Goal: Task Accomplishment & Management: Manage account settings

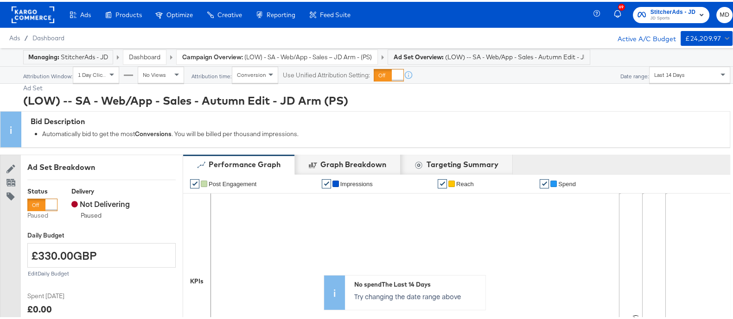
click at [150, 55] on link "Dashboard" at bounding box center [145, 55] width 32 height 8
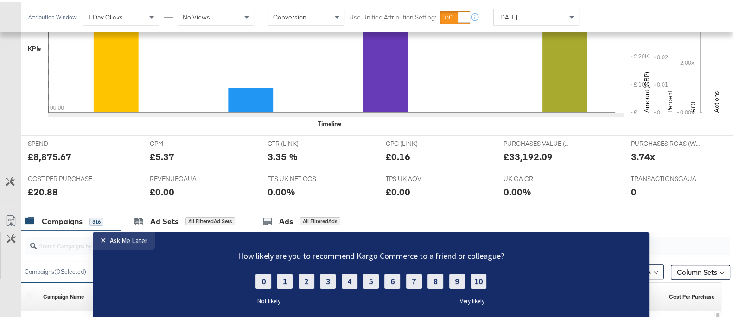
scroll to position [463, 0]
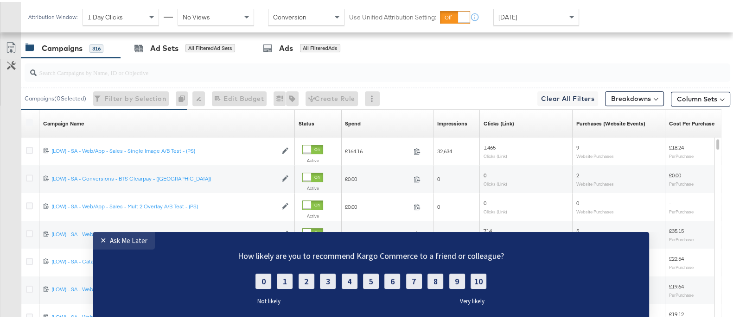
click at [102, 72] on input "search" at bounding box center [352, 67] width 630 height 18
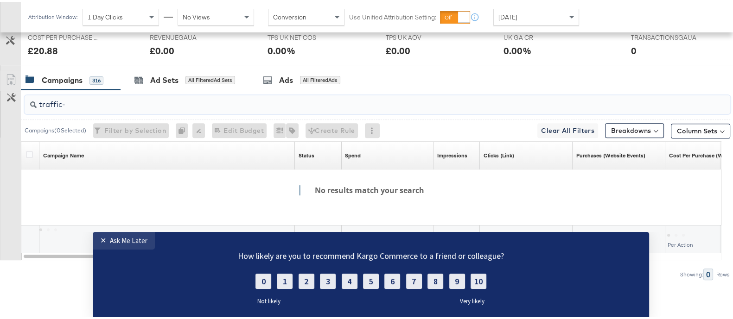
scroll to position [430, 0]
click at [63, 105] on input "traffic- autumn" at bounding box center [352, 100] width 630 height 18
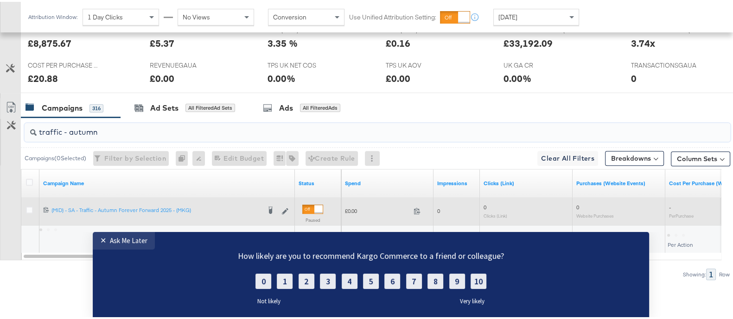
scroll to position [402, 0]
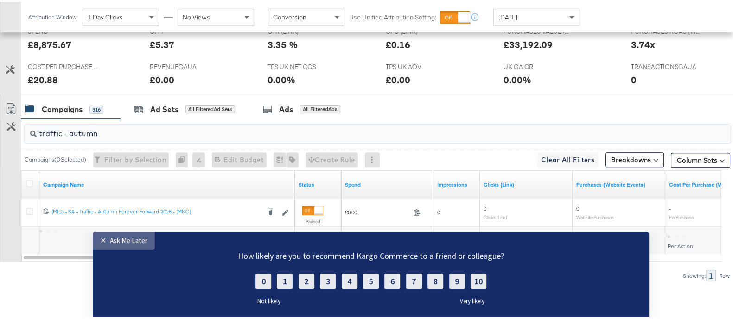
type input "traffic - autumn"
click at [120, 246] on link "✕ Ask Me Later" at bounding box center [124, 241] width 62 height 18
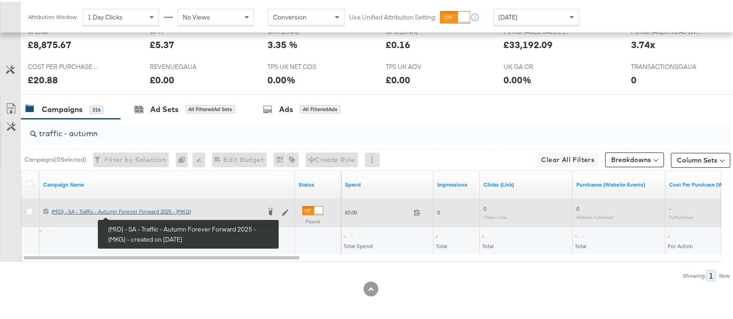
click at [133, 210] on div "(MID) - SA - Traffic - Autumn Forever Forward 2025 - (MKG) (MID) - SA - Traffic…" at bounding box center [155, 209] width 209 height 7
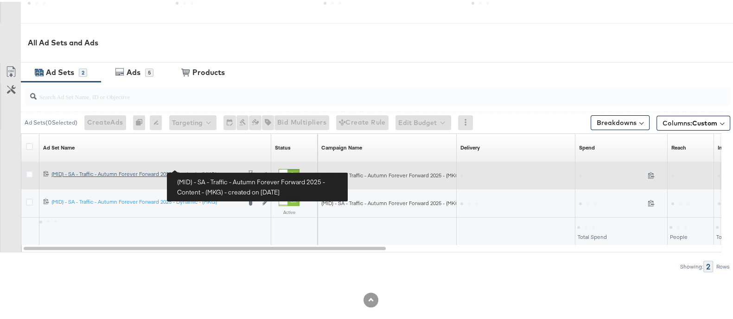
scroll to position [405, 0]
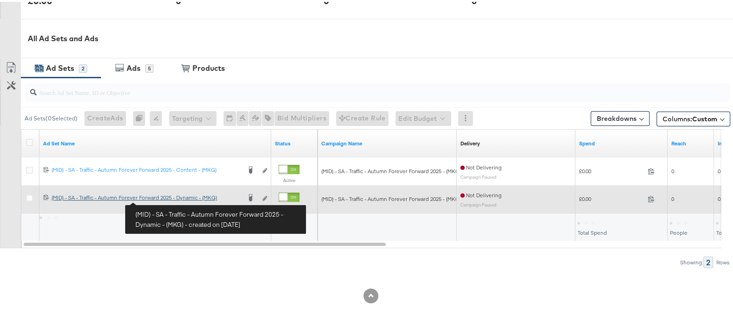
click at [160, 198] on div "(MID) - SA - Traffic - Autumn Forever Forward 2025 - Dynamic - (MKG) (MID) - SA…" at bounding box center [145, 195] width 189 height 7
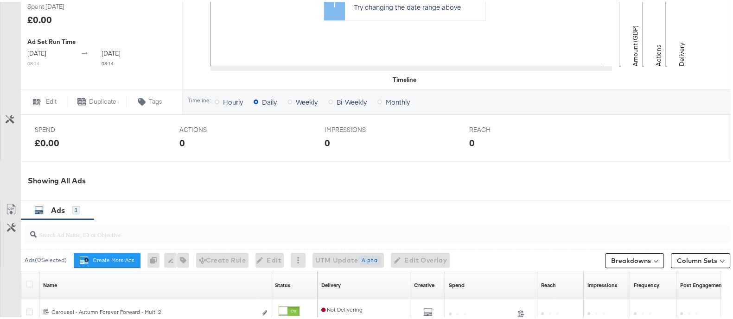
scroll to position [406, 0]
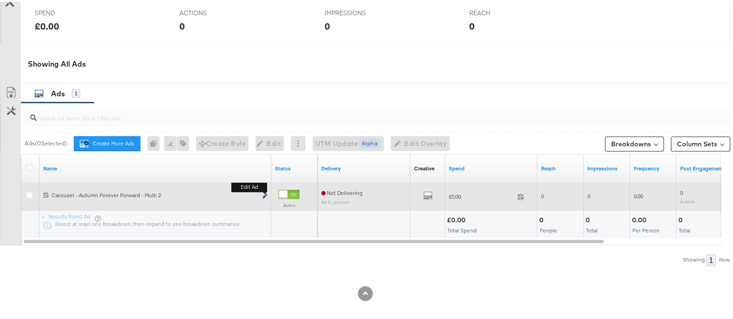
click at [262, 192] on icon "link" at bounding box center [264, 194] width 5 height 5
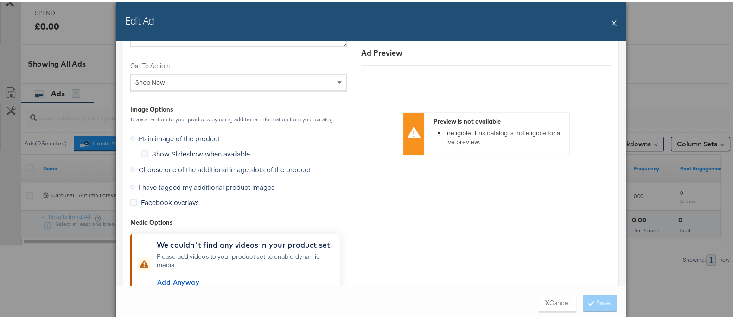
scroll to position [668, 0]
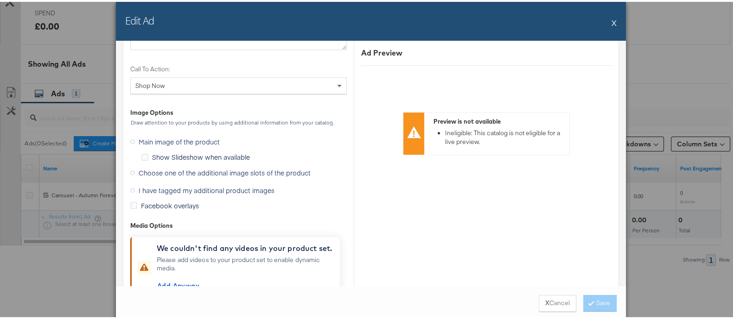
click at [236, 190] on span "I have tagged my additional product images" at bounding box center [207, 188] width 136 height 9
click at [0, 0] on input "I have tagged my additional product images" at bounding box center [0, 0] width 0 height 0
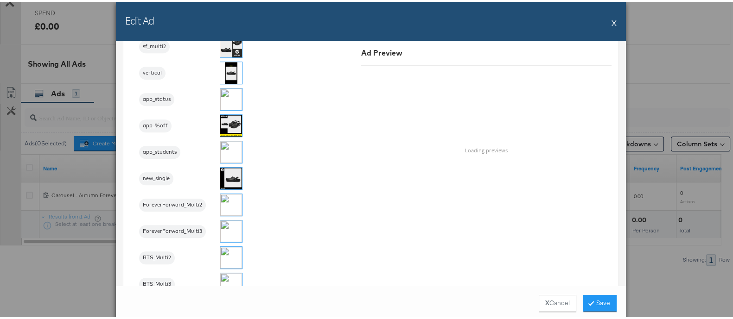
scroll to position [958, 0]
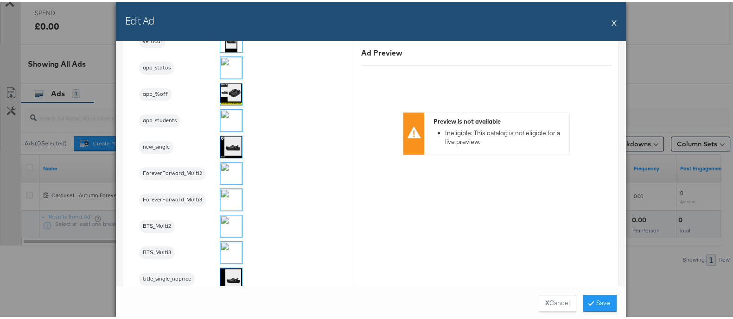
click at [225, 171] on img at bounding box center [231, 172] width 22 height 22
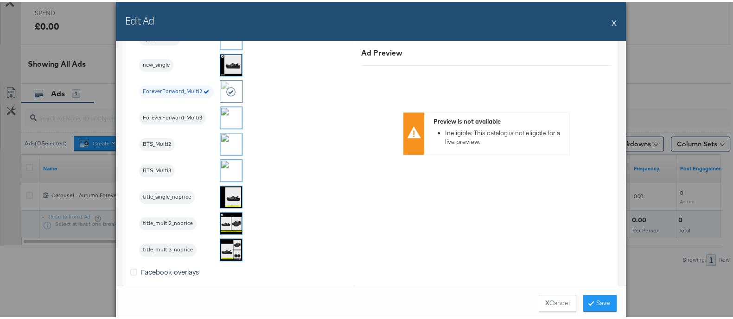
scroll to position [1016, 0]
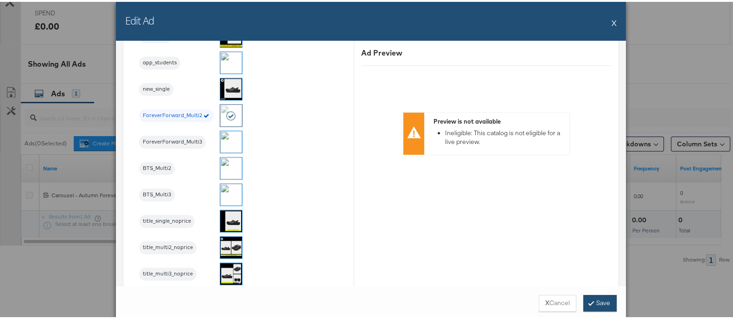
click at [596, 299] on button "Save" at bounding box center [599, 301] width 33 height 17
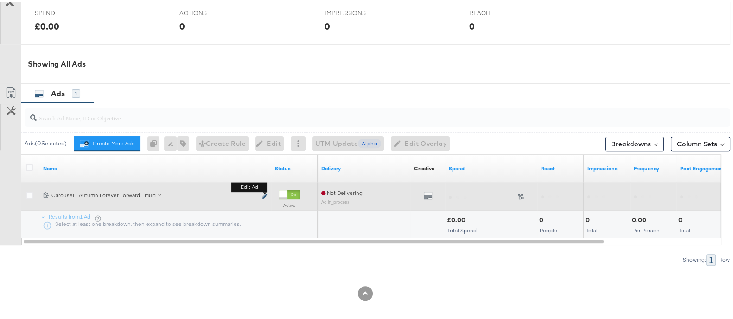
click at [265, 192] on icon "link" at bounding box center [264, 194] width 5 height 5
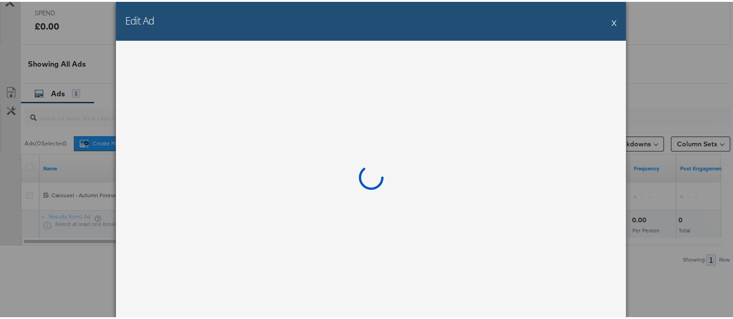
click at [611, 19] on button "X" at bounding box center [613, 21] width 5 height 19
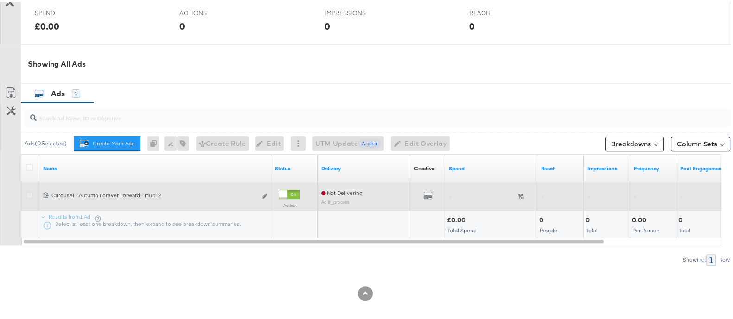
click at [26, 192] on icon at bounding box center [29, 193] width 7 height 7
click at [0, 0] on input "checkbox" at bounding box center [0, 0] width 0 height 0
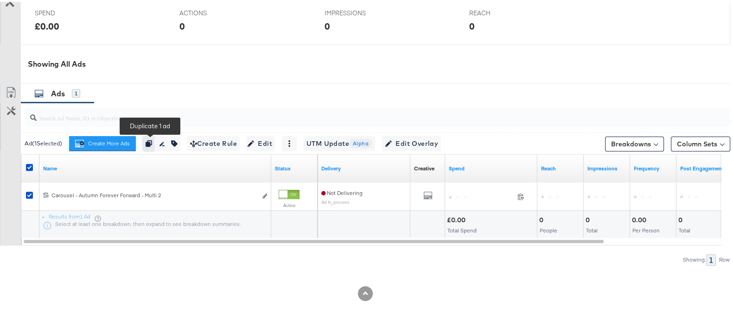
click at [146, 142] on button "button" at bounding box center [149, 141] width 13 height 15
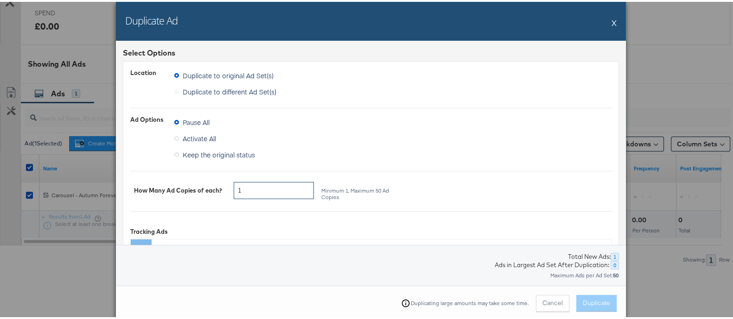
click at [255, 185] on input "1" at bounding box center [274, 188] width 80 height 17
click at [229, 151] on span "Keep the original status" at bounding box center [219, 152] width 72 height 9
click at [0, 0] on input "Keep the original status" at bounding box center [0, 0] width 0 height 0
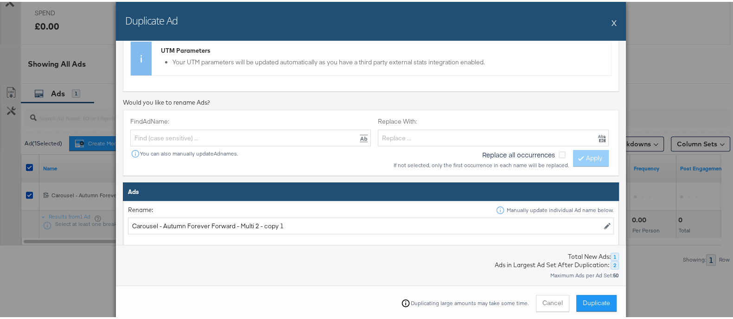
scroll to position [290, 0]
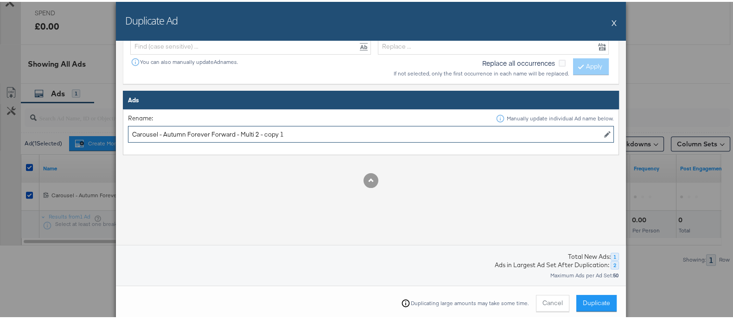
drag, startPoint x: 250, startPoint y: 133, endPoint x: 336, endPoint y: 132, distance: 86.2
click at [336, 132] on input "Carousel - Autumn Forever Forward - Multi 2 - copy 1" at bounding box center [371, 132] width 486 height 17
type input "Carousel - Autumn Forever Forward - Multi 3"
click at [584, 298] on span "Duplicate" at bounding box center [595, 301] width 27 height 9
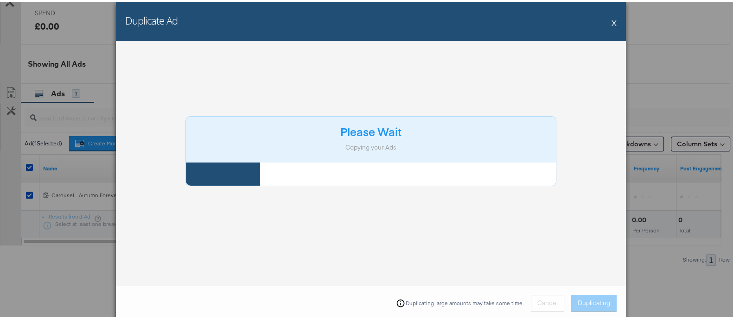
scroll to position [24, 0]
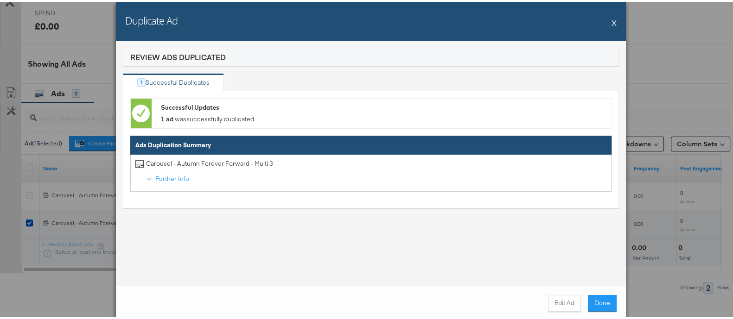
click at [595, 304] on button "Done" at bounding box center [602, 301] width 29 height 17
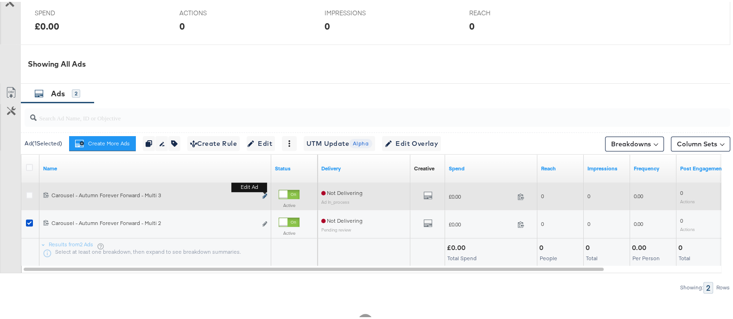
click at [266, 192] on icon "link" at bounding box center [264, 194] width 5 height 5
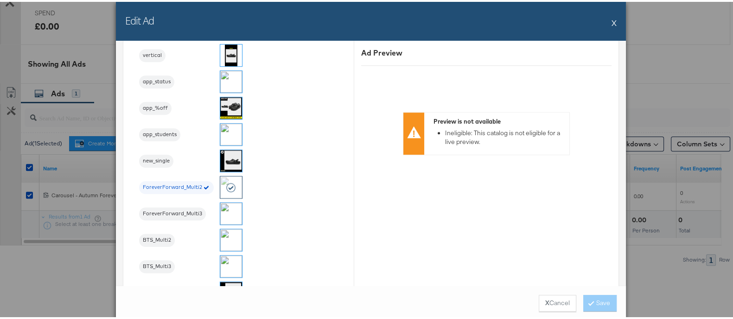
scroll to position [1043, 0]
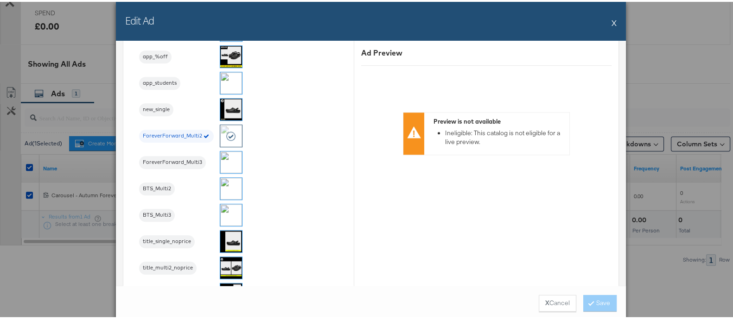
click at [226, 163] on img at bounding box center [231, 161] width 22 height 22
click at [605, 299] on button "Save" at bounding box center [599, 301] width 33 height 17
